Goal: Task Accomplishment & Management: Use online tool/utility

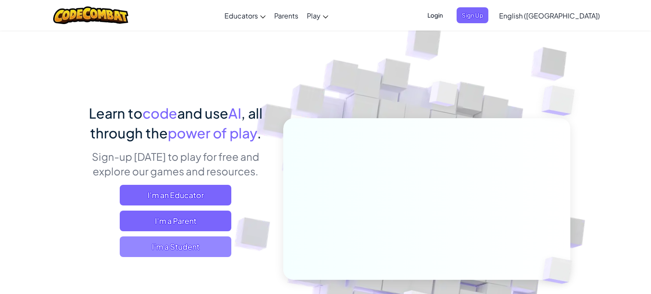
click at [176, 245] on span "I'm a Student" at bounding box center [176, 246] width 112 height 21
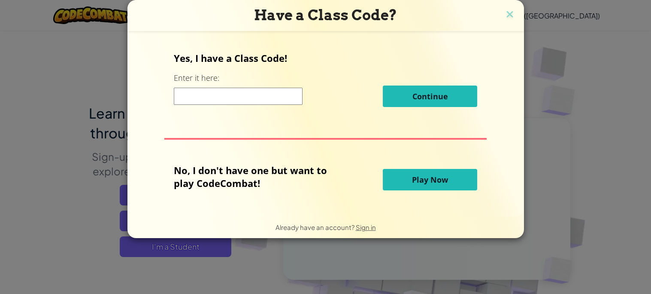
click at [433, 177] on span "Play Now" at bounding box center [430, 179] width 36 height 10
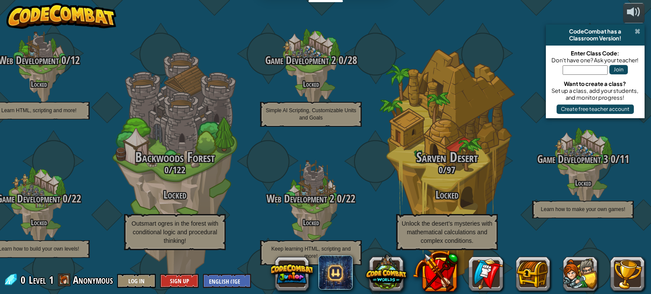
click at [638, 32] on span at bounding box center [638, 31] width 6 height 7
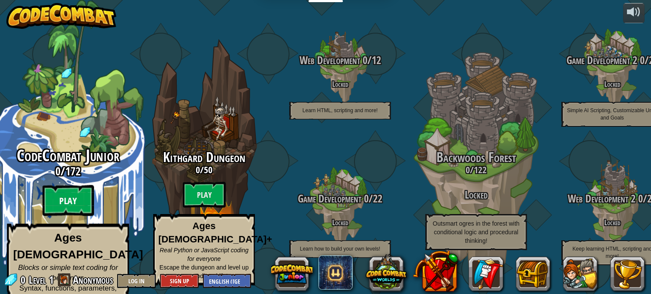
click at [79, 206] on btn "Play" at bounding box center [69, 200] width 52 height 31
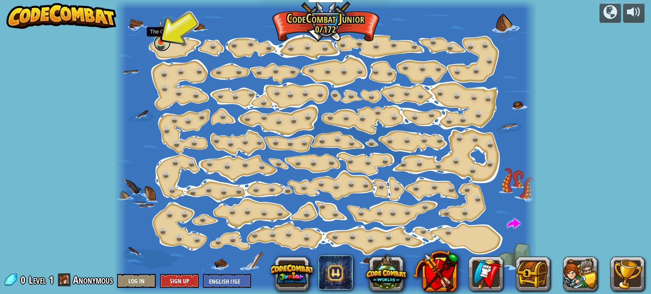
click at [163, 43] on link at bounding box center [162, 42] width 17 height 17
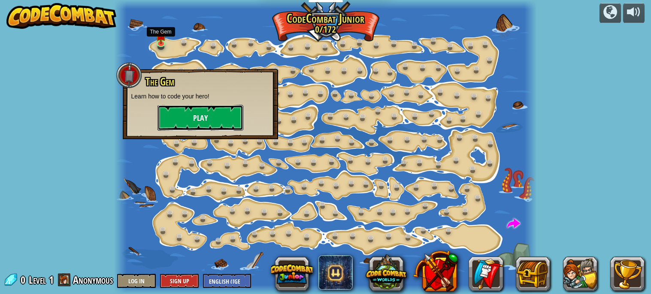
click at [179, 110] on button "Play" at bounding box center [201, 118] width 86 height 26
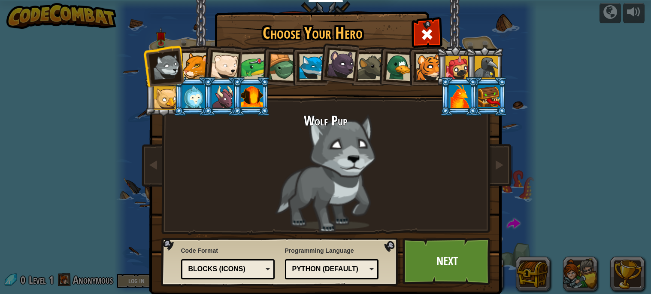
click at [195, 74] on div at bounding box center [196, 66] width 26 height 26
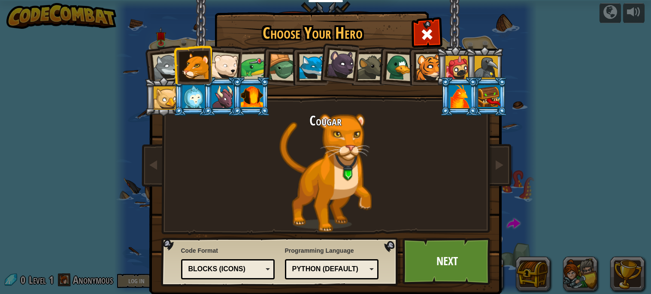
click at [232, 72] on div at bounding box center [224, 66] width 28 height 28
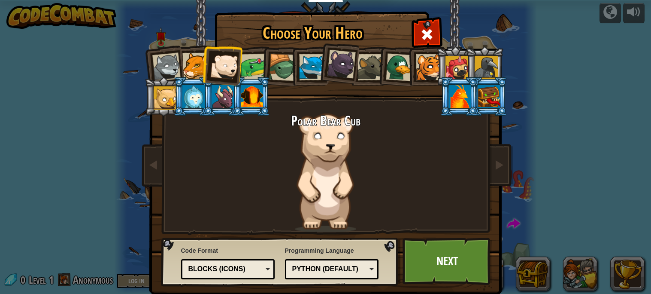
click at [343, 63] on div at bounding box center [341, 64] width 29 height 29
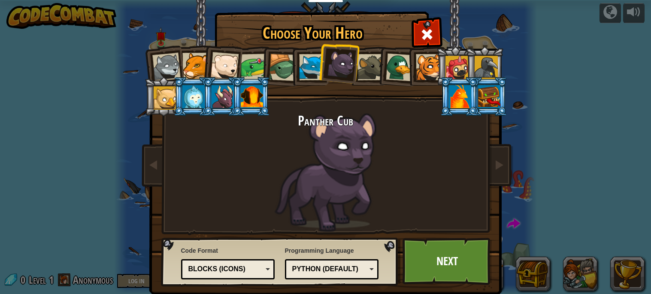
click at [227, 274] on div "Blocks (Icons)" at bounding box center [228, 268] width 83 height 13
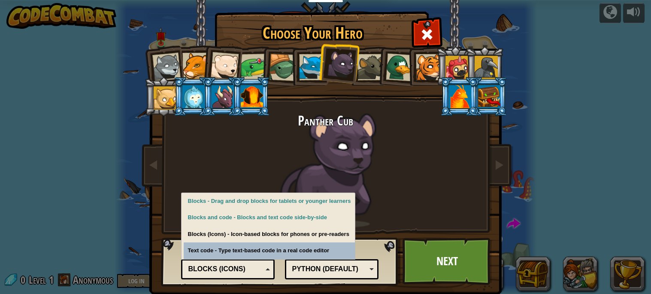
click at [229, 277] on div "Text code Blocks and code Blocks Blocks (Icons) Blocks (Icons)" at bounding box center [228, 269] width 94 height 20
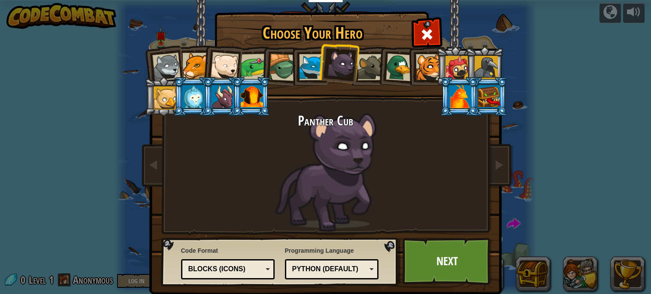
click at [326, 269] on div "Python (Default)" at bounding box center [329, 269] width 74 height 10
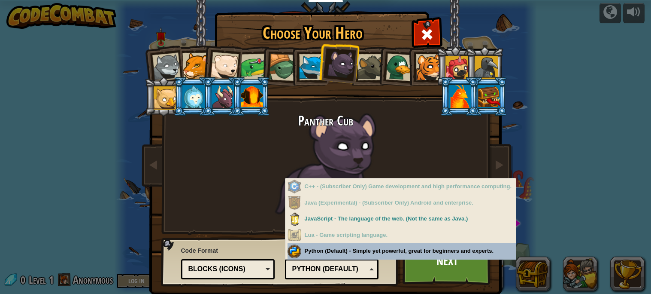
click at [349, 270] on div "Python (Default)" at bounding box center [329, 269] width 74 height 10
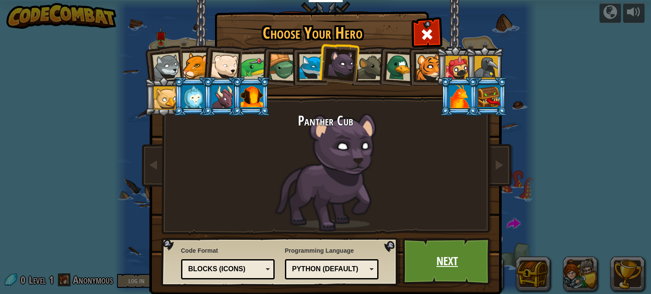
click at [456, 278] on link "Next" at bounding box center [448, 260] width 90 height 47
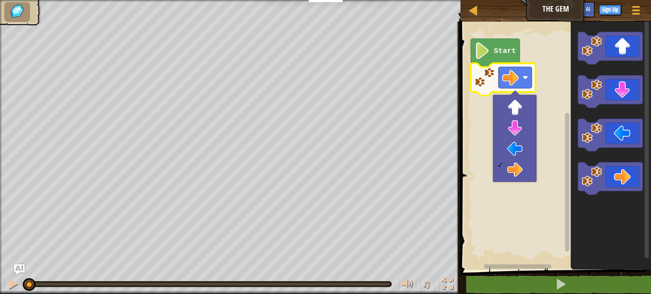
click at [493, 207] on rect "Blockly Workspace" at bounding box center [554, 143] width 193 height 253
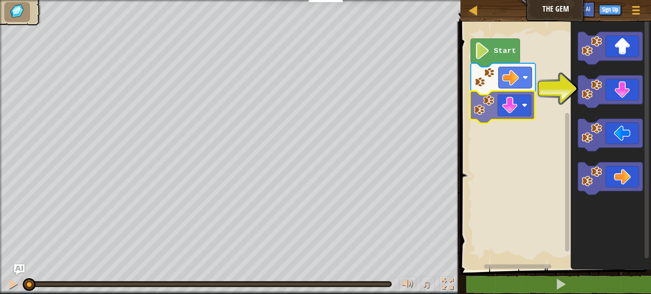
click at [508, 98] on div "Start" at bounding box center [554, 143] width 193 height 253
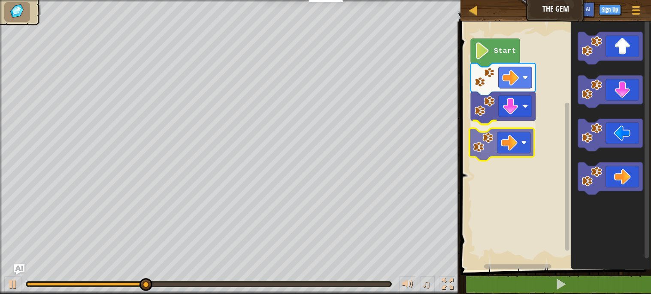
click at [502, 144] on div "Start" at bounding box center [554, 143] width 193 height 253
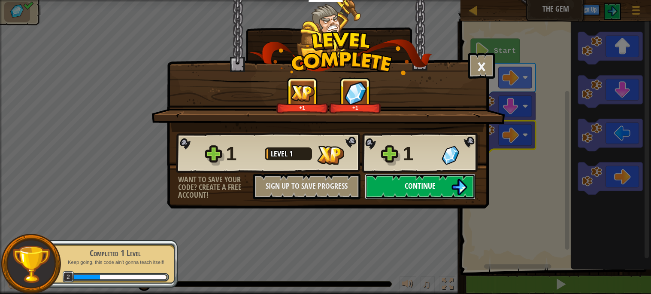
click at [415, 199] on button "Continue" at bounding box center [420, 186] width 111 height 26
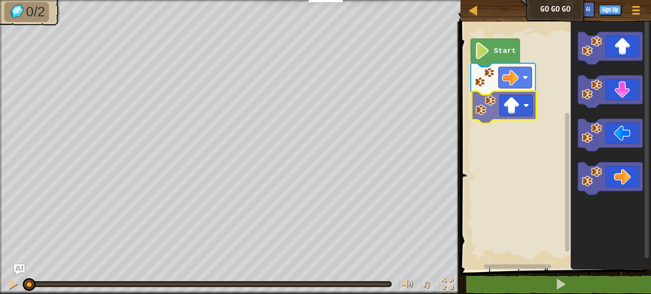
click at [499, 96] on div "Start" at bounding box center [554, 143] width 193 height 253
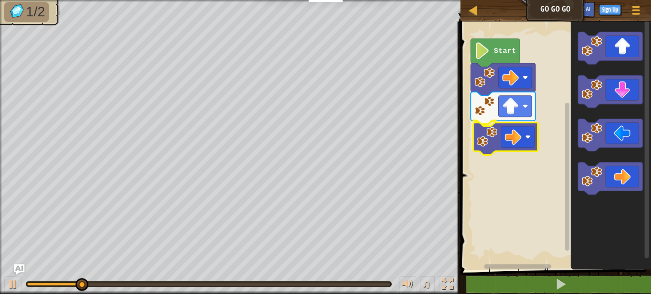
click at [525, 136] on div "Start" at bounding box center [554, 143] width 193 height 253
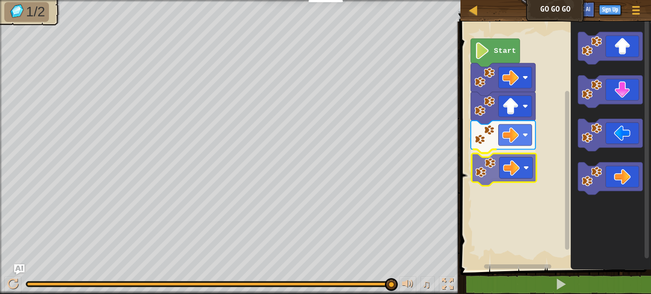
click at [502, 158] on div "Start" at bounding box center [554, 143] width 193 height 253
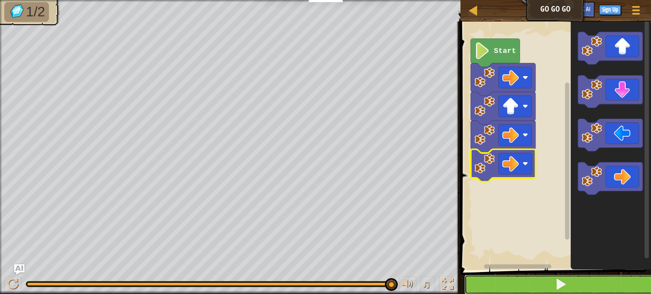
click at [527, 285] on button at bounding box center [561, 284] width 193 height 20
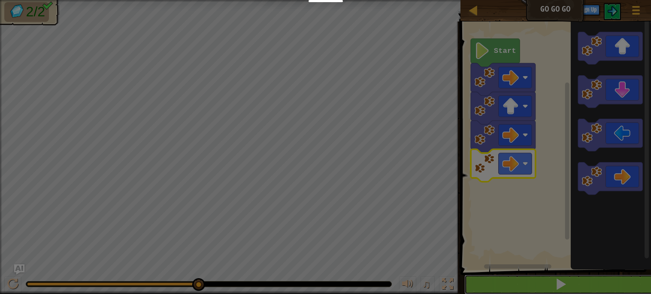
scroll to position [0, 0]
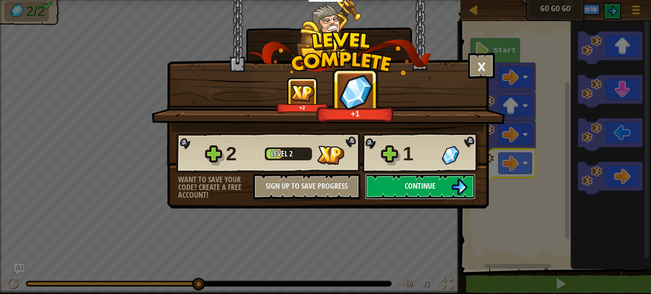
click at [431, 191] on span "Continue" at bounding box center [420, 185] width 31 height 11
